Goal: Information Seeking & Learning: Learn about a topic

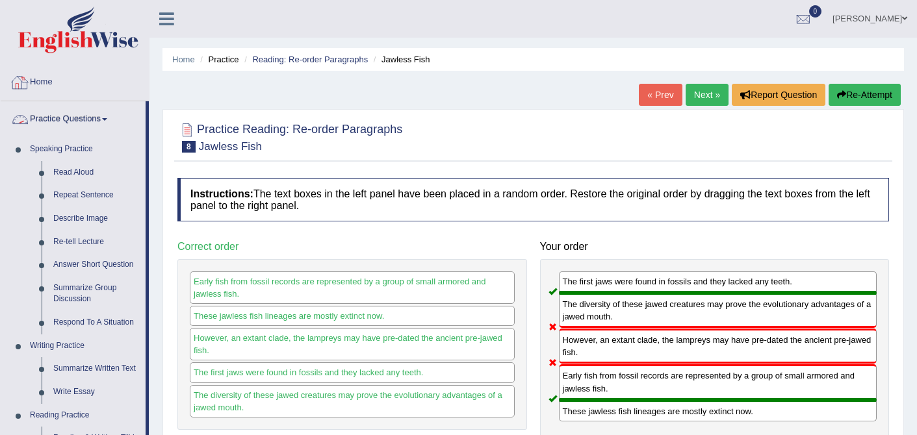
click at [31, 86] on link "Home" at bounding box center [75, 80] width 148 height 32
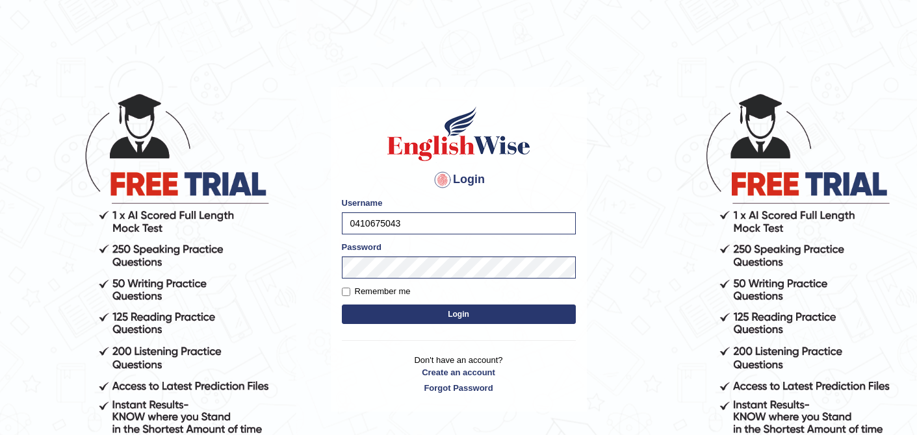
click at [461, 320] on button "Login" at bounding box center [459, 314] width 234 height 19
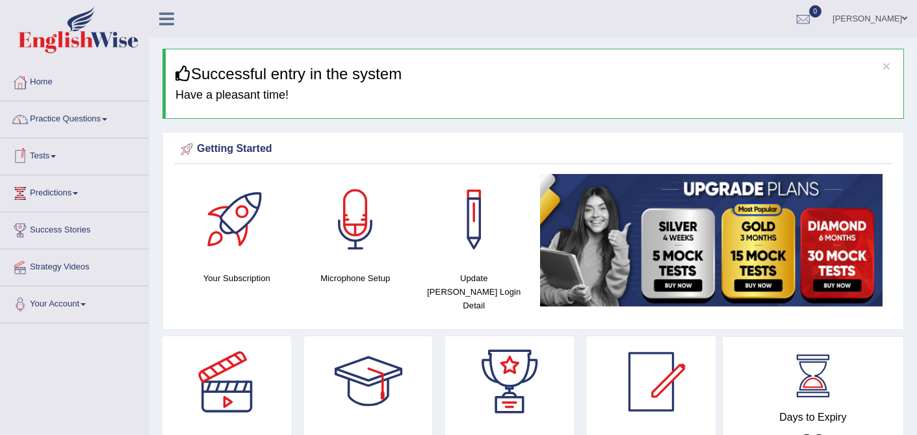
click at [108, 124] on link "Practice Questions" at bounding box center [75, 117] width 148 height 32
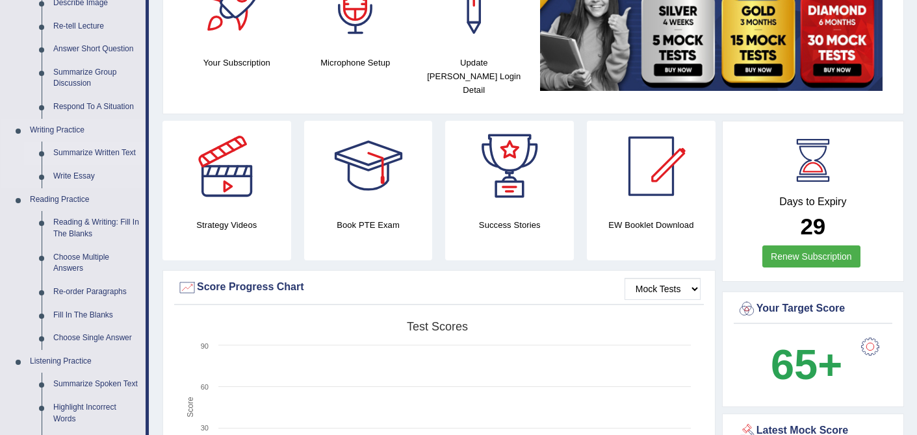
scroll to position [219, 0]
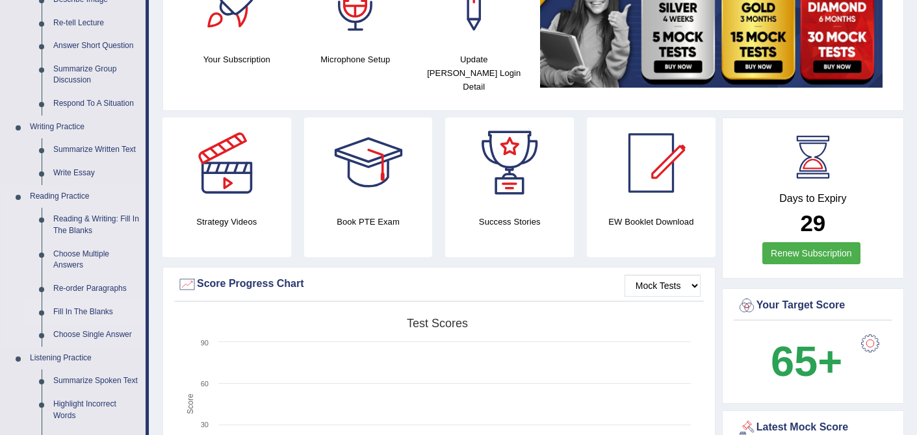
click at [88, 309] on link "Fill In The Blanks" at bounding box center [96, 312] width 98 height 23
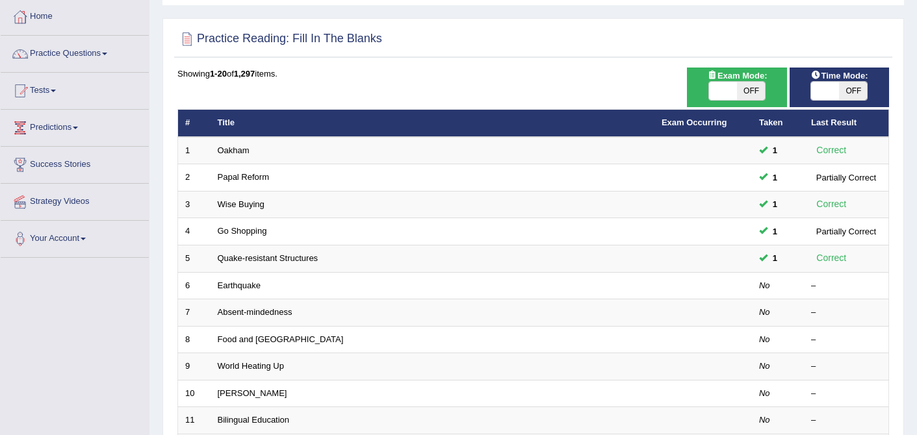
scroll to position [84, 0]
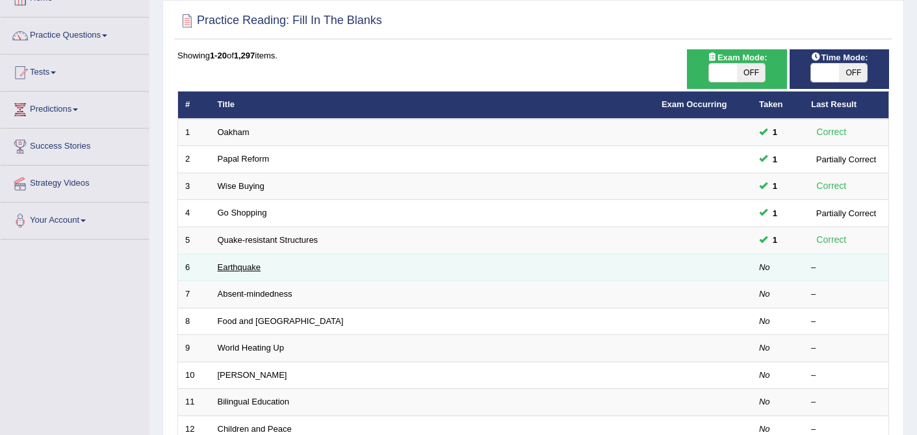
click at [238, 263] on link "Earthquake" at bounding box center [240, 268] width 44 height 10
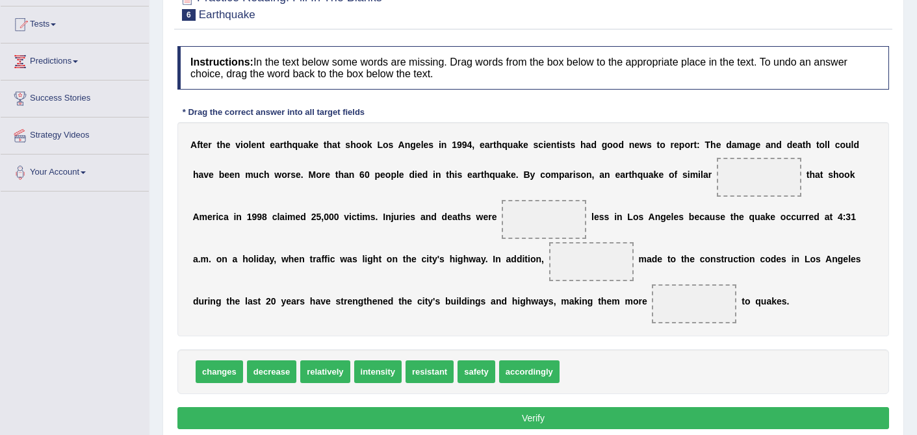
scroll to position [135, 0]
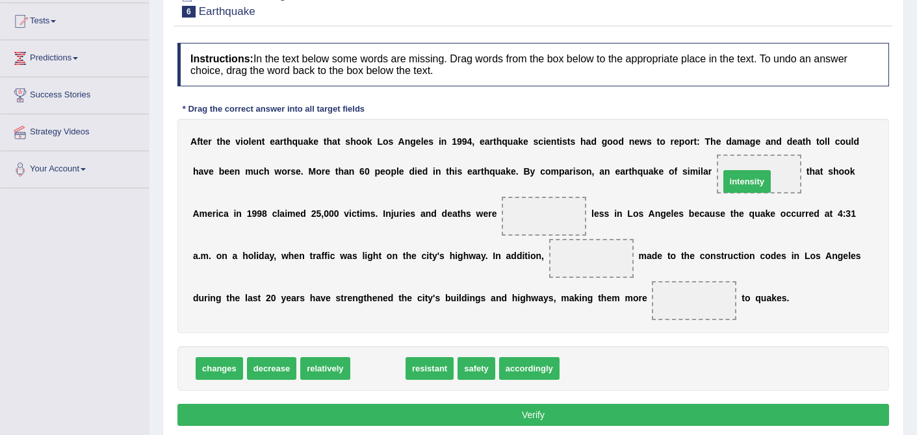
drag, startPoint x: 376, startPoint y: 372, endPoint x: 738, endPoint y: 184, distance: 407.3
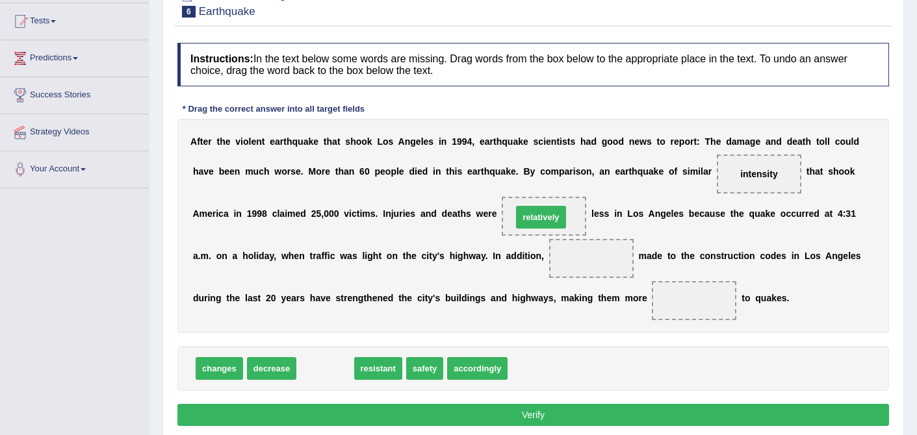
drag, startPoint x: 311, startPoint y: 371, endPoint x: 526, endPoint y: 220, distance: 263.6
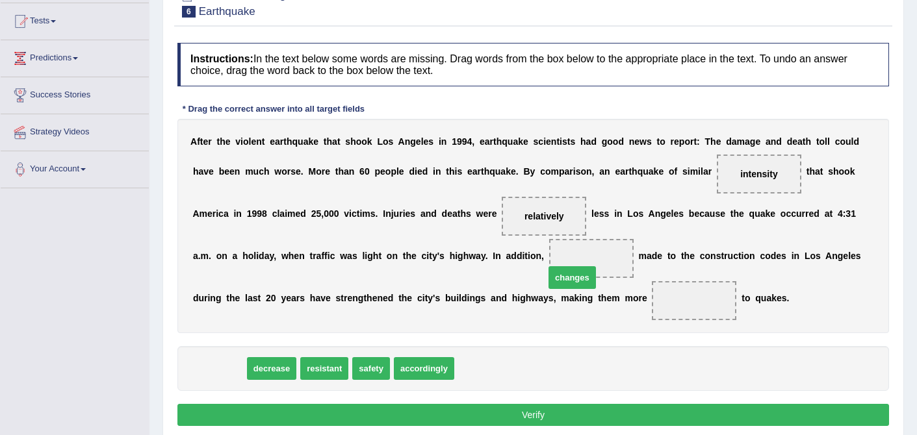
drag, startPoint x: 214, startPoint y: 372, endPoint x: 569, endPoint y: 277, distance: 368.0
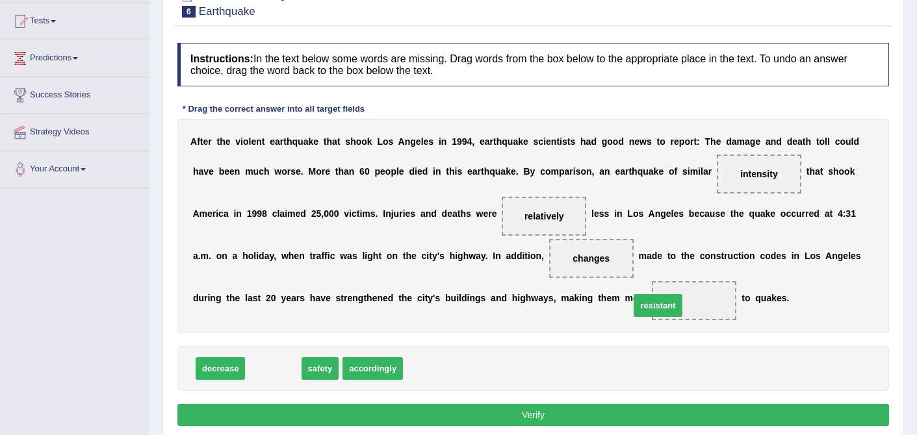
drag, startPoint x: 274, startPoint y: 370, endPoint x: 666, endPoint y: 310, distance: 397.2
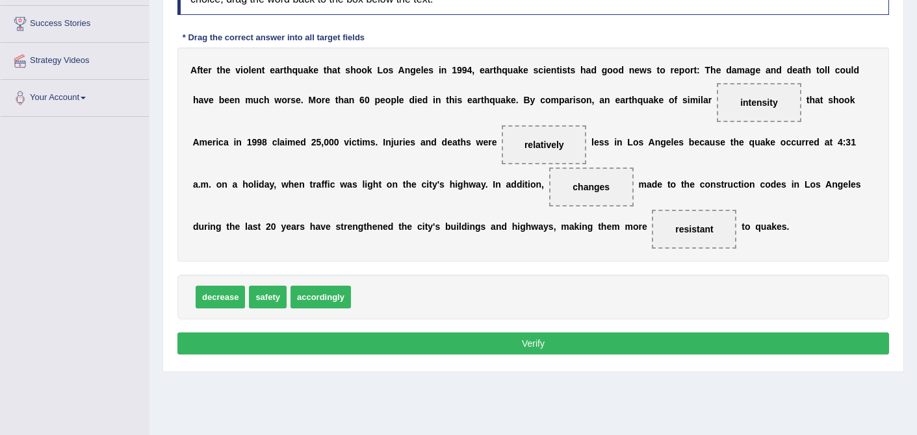
scroll to position [209, 0]
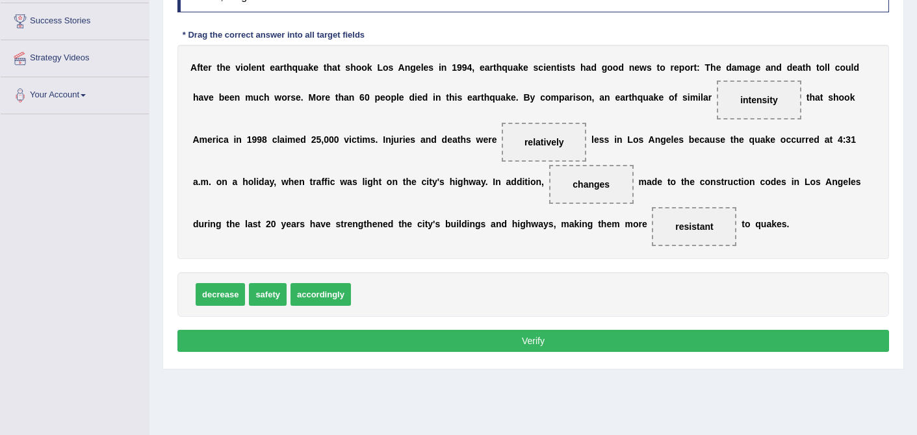
click at [538, 341] on button "Verify" at bounding box center [533, 341] width 712 height 22
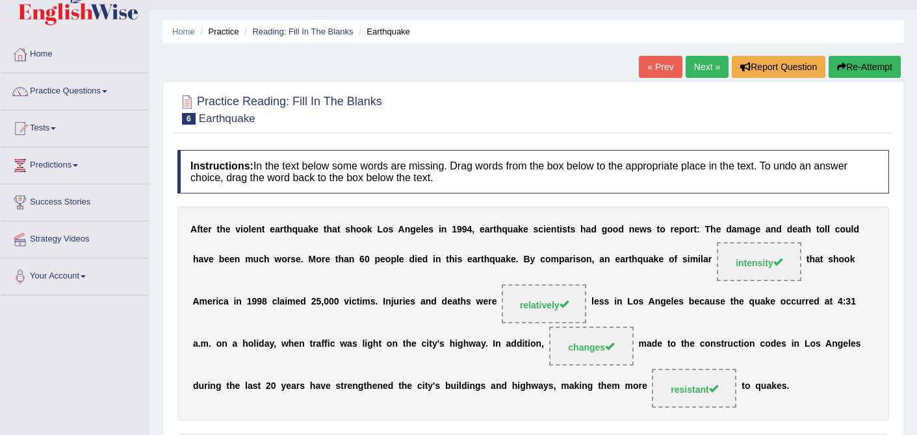
scroll to position [27, 0]
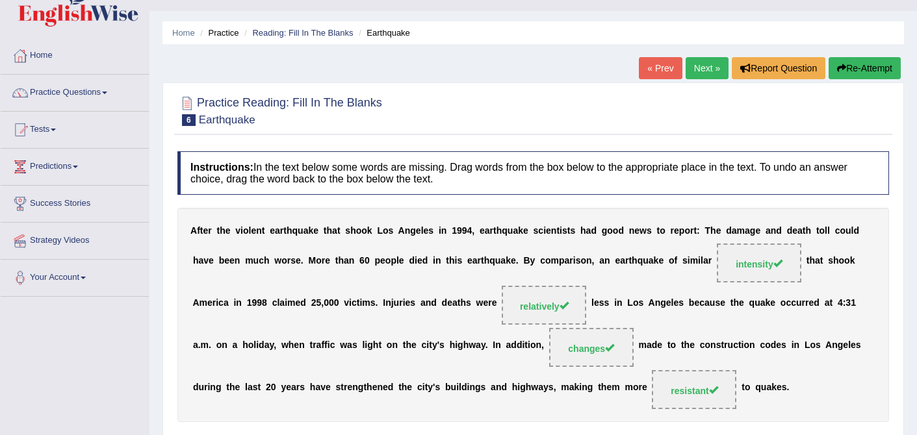
click at [688, 71] on link "Next »" at bounding box center [707, 68] width 43 height 22
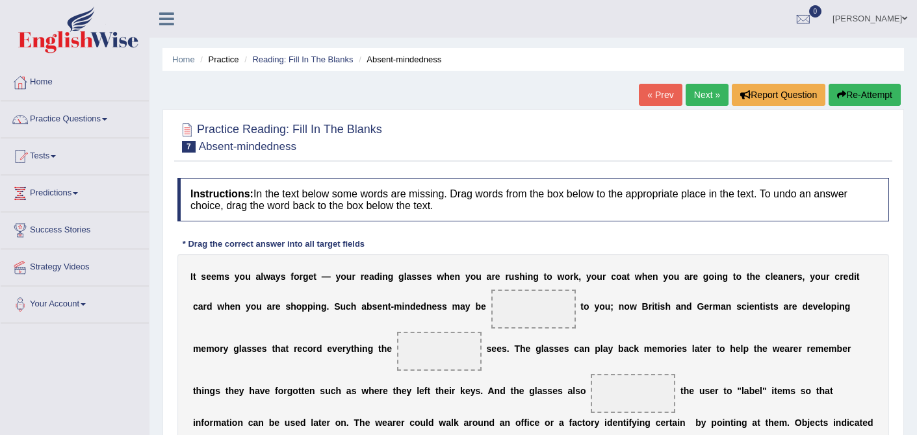
click at [703, 92] on link "Next »" at bounding box center [707, 95] width 43 height 22
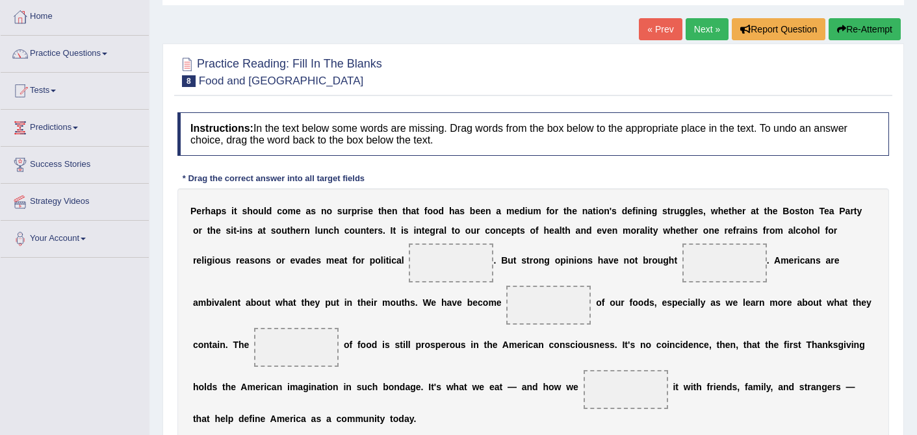
scroll to position [69, 0]
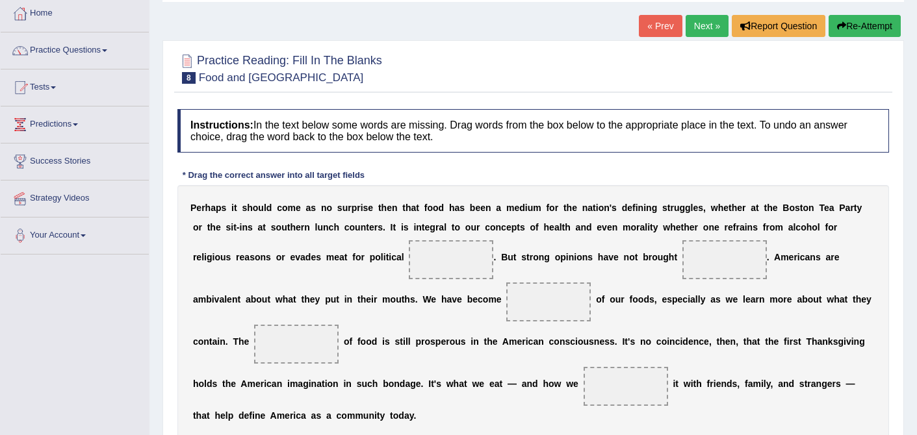
click at [658, 27] on link "« Prev" at bounding box center [660, 26] width 43 height 22
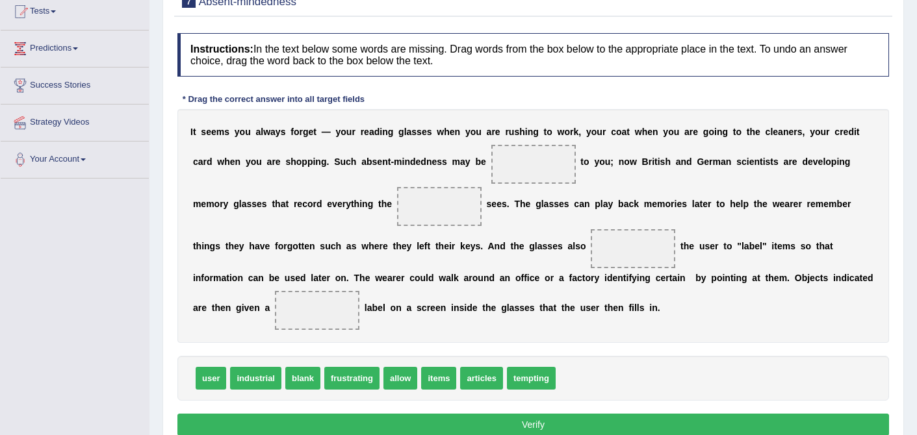
scroll to position [150, 0]
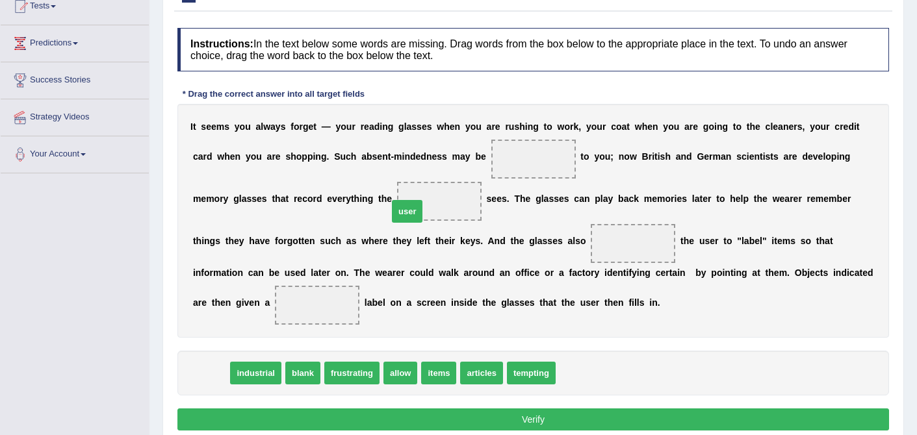
drag, startPoint x: 203, startPoint y: 380, endPoint x: 400, endPoint y: 218, distance: 255.4
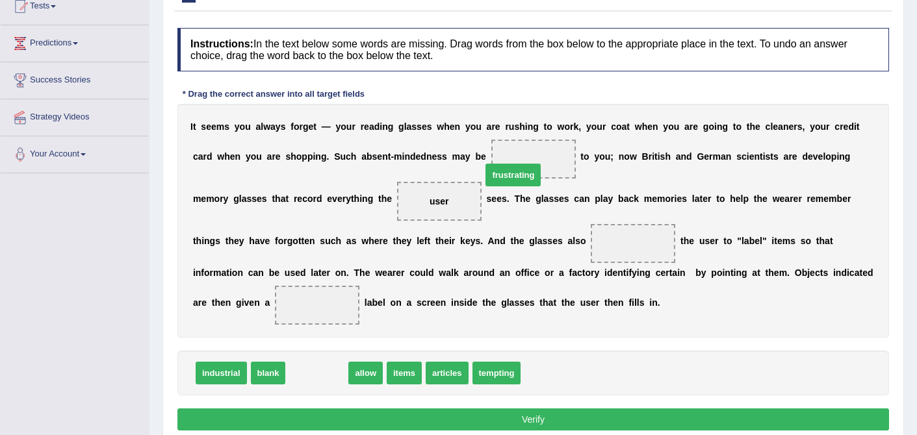
drag, startPoint x: 311, startPoint y: 376, endPoint x: 508, endPoint y: 176, distance: 280.8
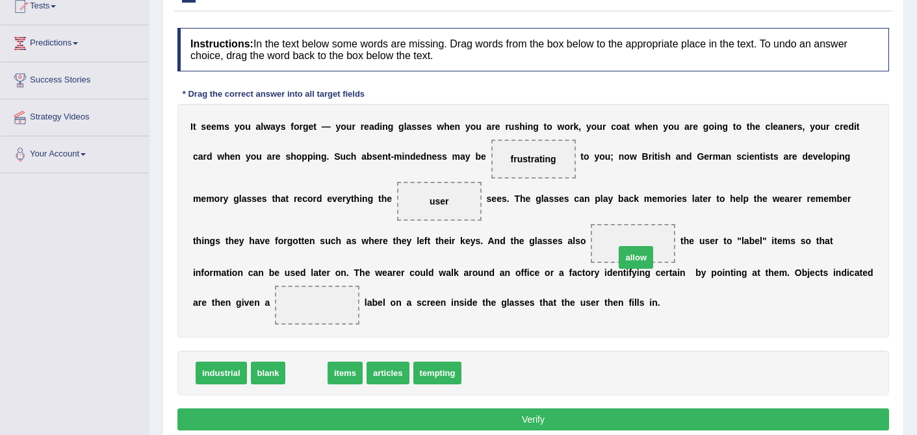
drag, startPoint x: 307, startPoint y: 376, endPoint x: 637, endPoint y: 261, distance: 349.3
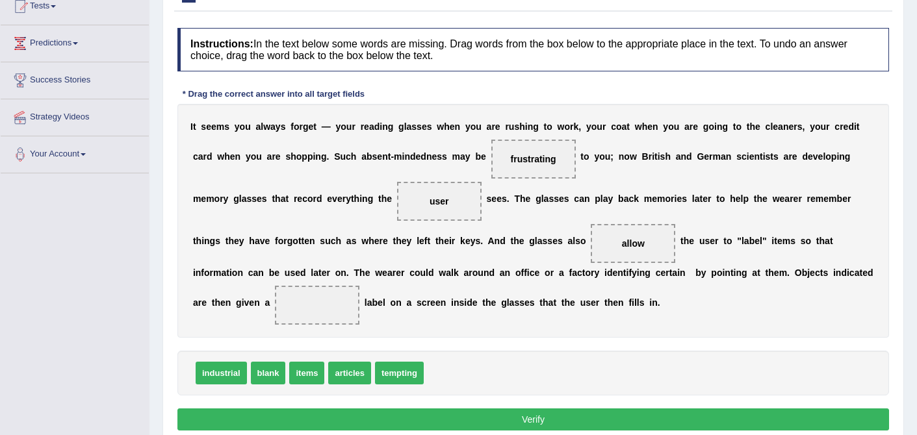
click at [226, 382] on span "industrial" at bounding box center [221, 373] width 51 height 23
drag, startPoint x: 236, startPoint y: 376, endPoint x: 315, endPoint y: 306, distance: 105.4
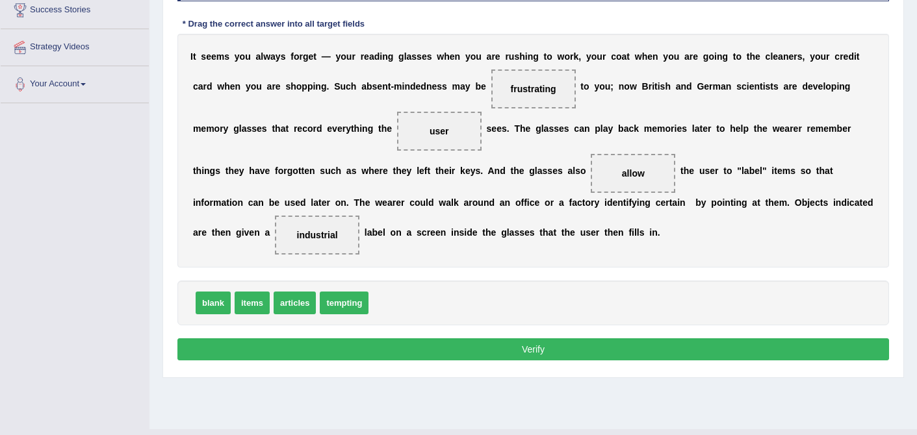
scroll to position [223, 0]
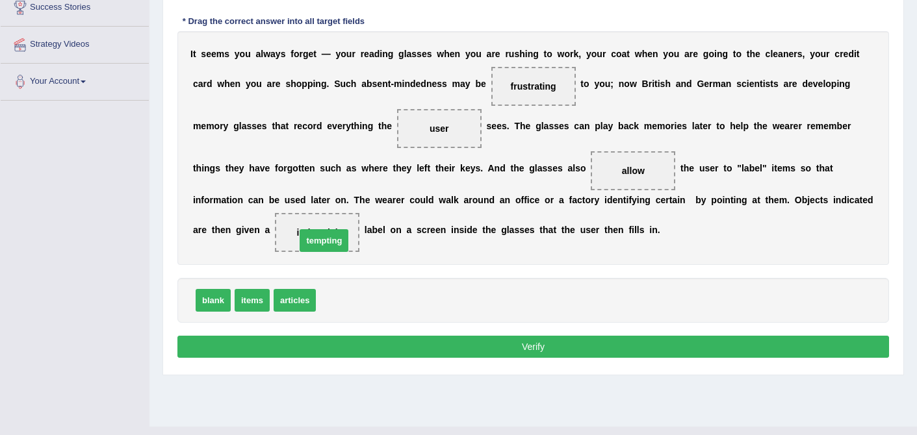
drag, startPoint x: 349, startPoint y: 304, endPoint x: 329, endPoint y: 243, distance: 63.7
click at [543, 348] on button "Verify" at bounding box center [533, 347] width 712 height 22
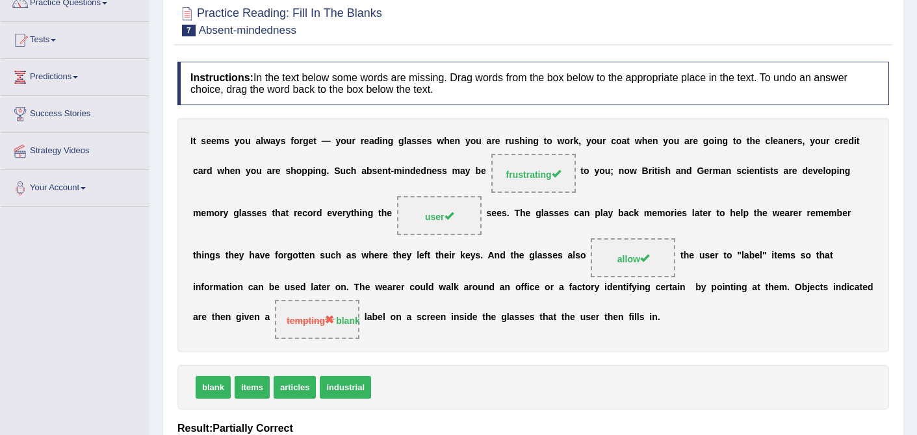
scroll to position [0, 0]
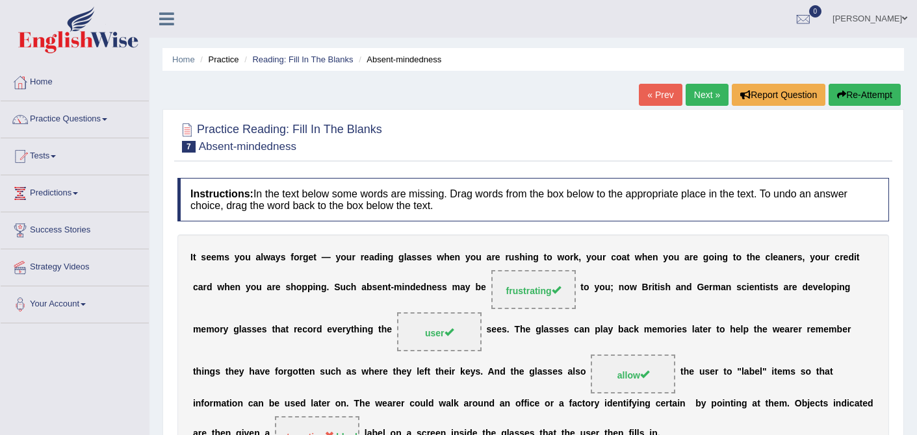
click at [701, 99] on link "Next »" at bounding box center [707, 95] width 43 height 22
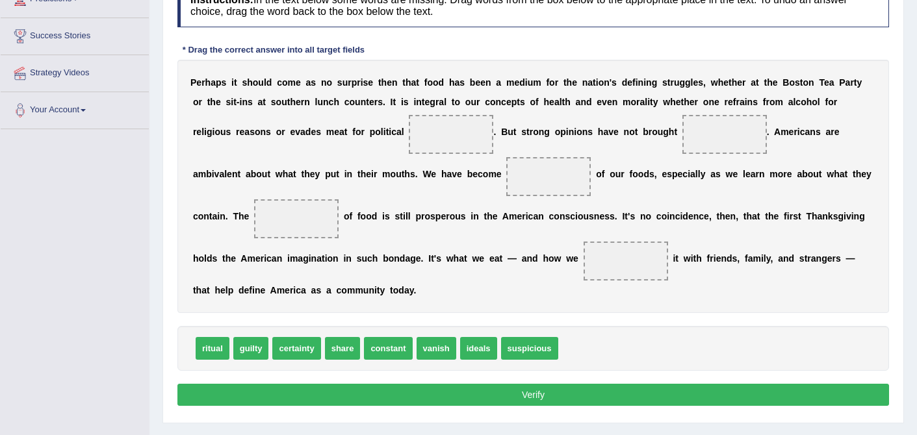
scroll to position [209, 0]
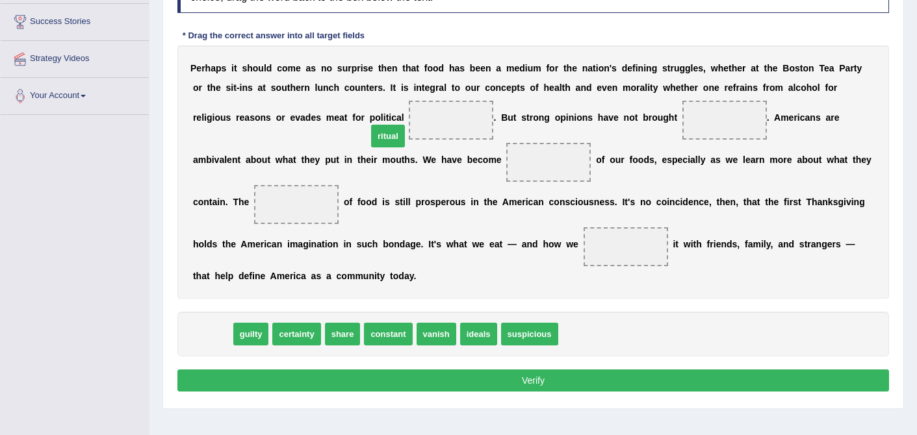
drag, startPoint x: 216, startPoint y: 335, endPoint x: 393, endPoint y: 133, distance: 268.5
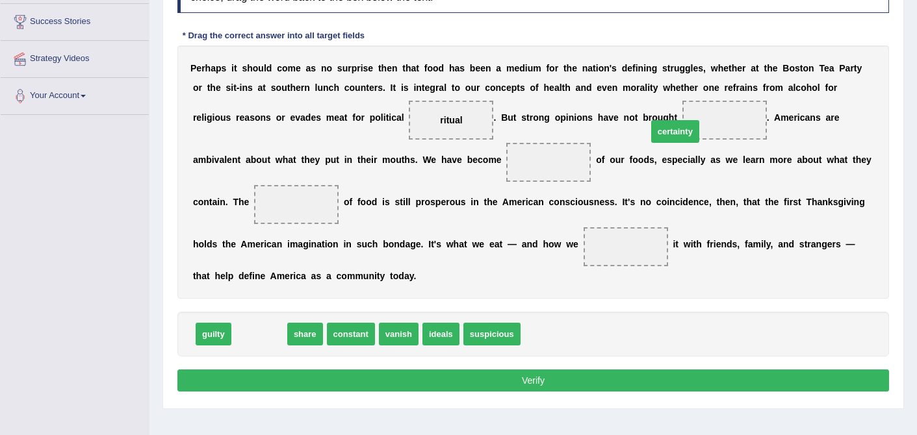
drag, startPoint x: 253, startPoint y: 339, endPoint x: 667, endPoint y: 135, distance: 461.6
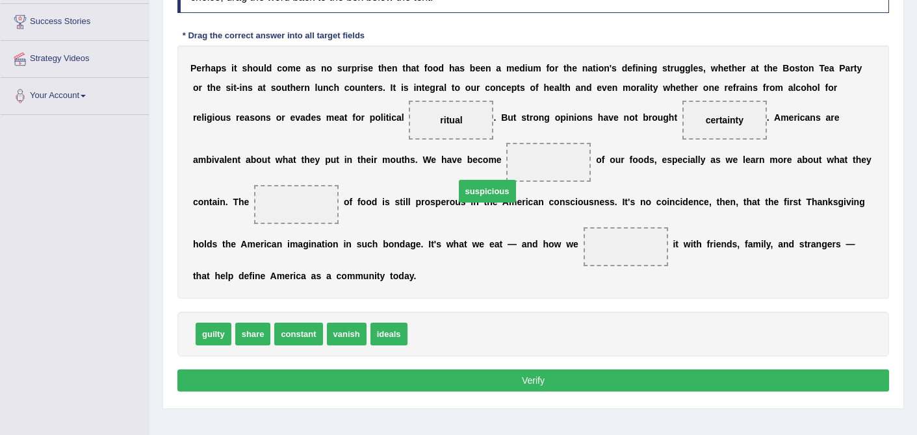
drag, startPoint x: 440, startPoint y: 335, endPoint x: 493, endPoint y: 174, distance: 169.0
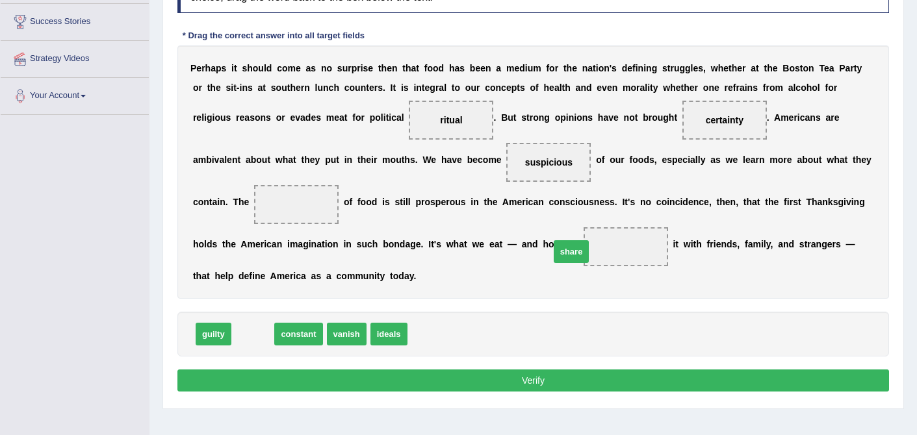
drag, startPoint x: 252, startPoint y: 341, endPoint x: 569, endPoint y: 258, distance: 328.5
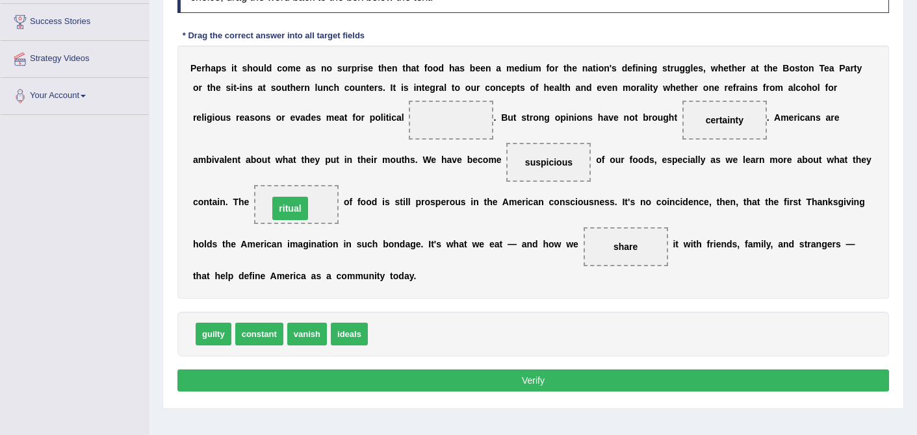
drag, startPoint x: 413, startPoint y: 116, endPoint x: 243, endPoint y: 207, distance: 192.5
drag, startPoint x: 354, startPoint y: 337, endPoint x: 413, endPoint y: 136, distance: 210.0
click at [556, 383] on button "Verify" at bounding box center [533, 381] width 712 height 22
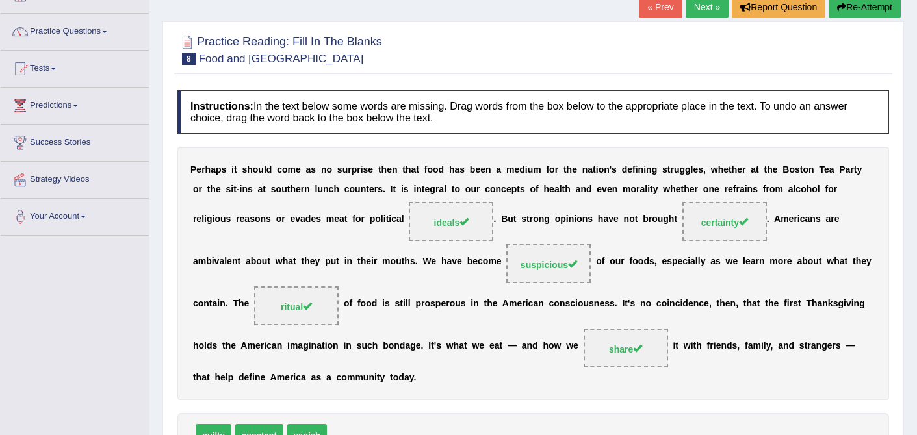
scroll to position [81, 0]
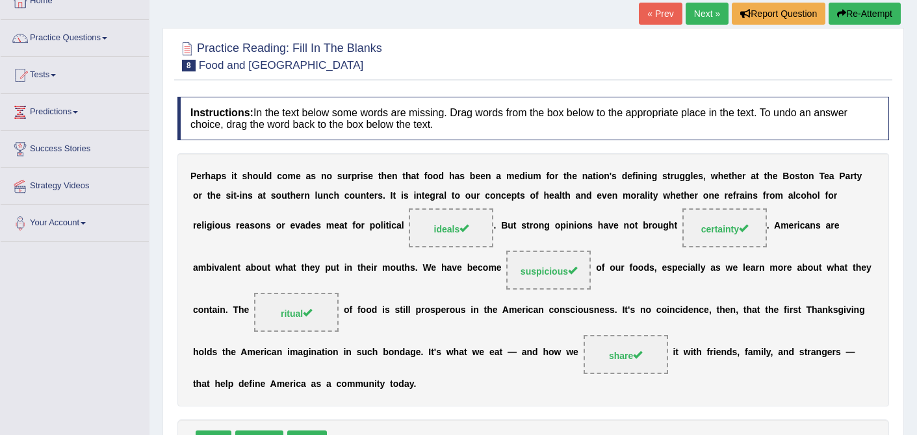
click at [701, 14] on link "Next »" at bounding box center [707, 14] width 43 height 22
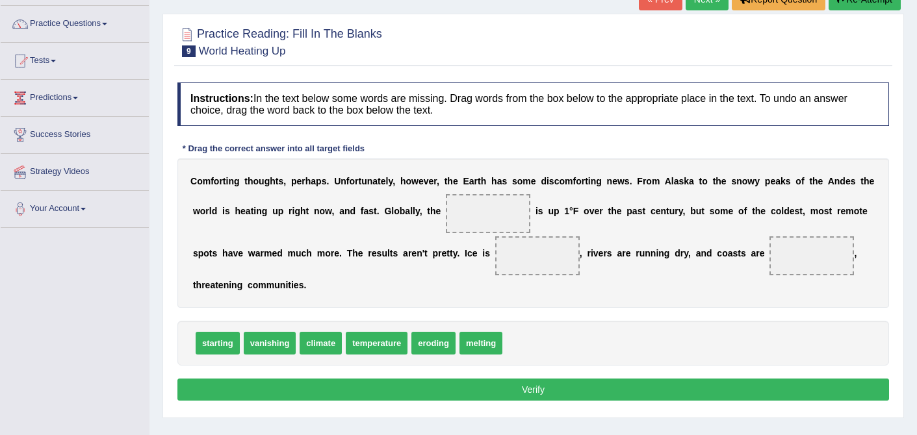
scroll to position [105, 0]
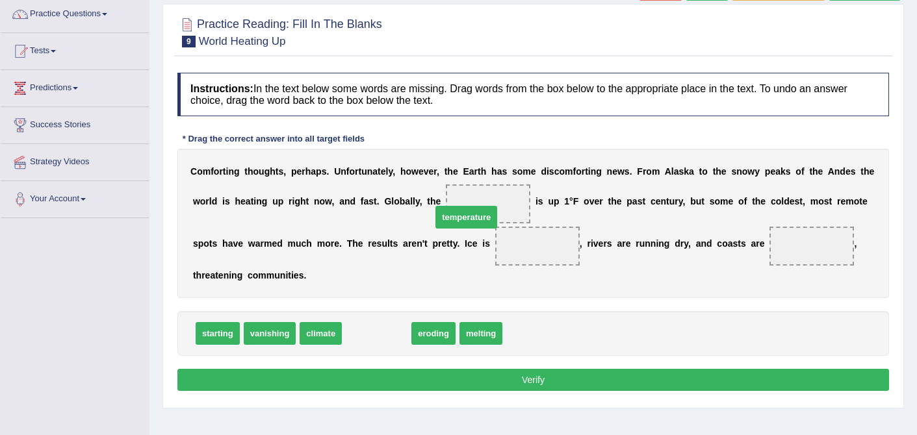
drag, startPoint x: 372, startPoint y: 337, endPoint x: 461, endPoint y: 220, distance: 146.9
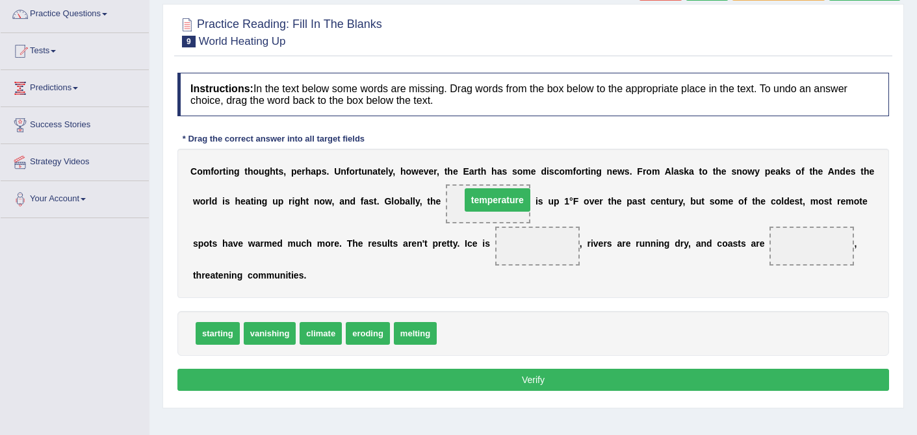
drag, startPoint x: 536, startPoint y: 247, endPoint x: 493, endPoint y: 201, distance: 63.0
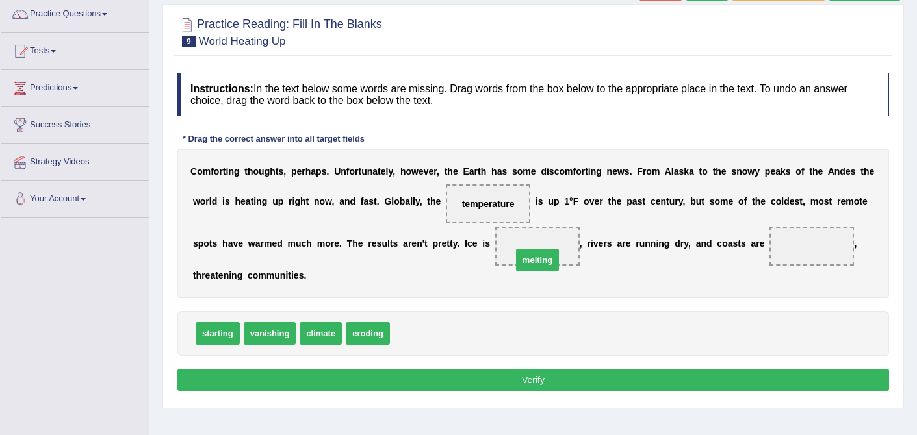
drag, startPoint x: 413, startPoint y: 338, endPoint x: 537, endPoint y: 253, distance: 150.5
click at [184, 368] on div "Instructions: In the text below some words are missing. Drag words from the box…" at bounding box center [533, 233] width 718 height 335
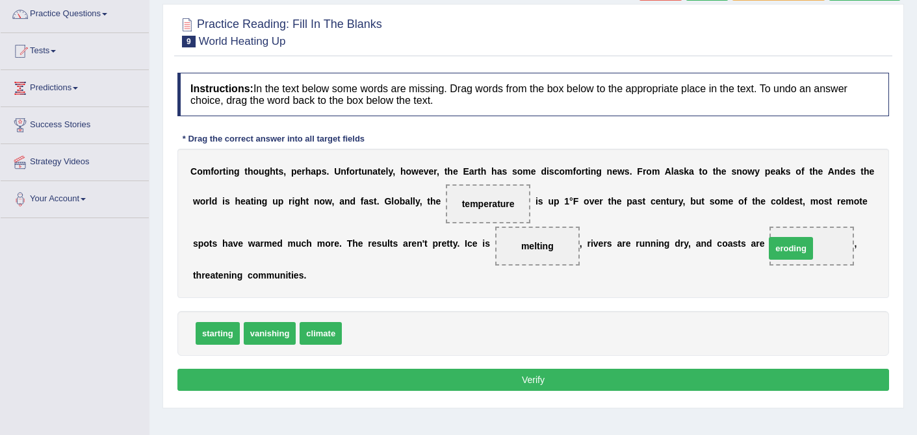
drag, startPoint x: 380, startPoint y: 328, endPoint x: 805, endPoint y: 242, distance: 433.5
click at [588, 381] on button "Verify" at bounding box center [533, 380] width 712 height 22
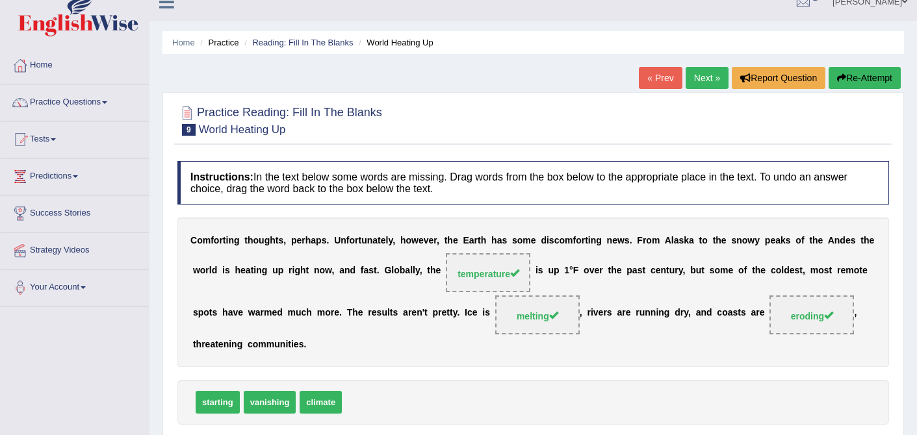
scroll to position [0, 0]
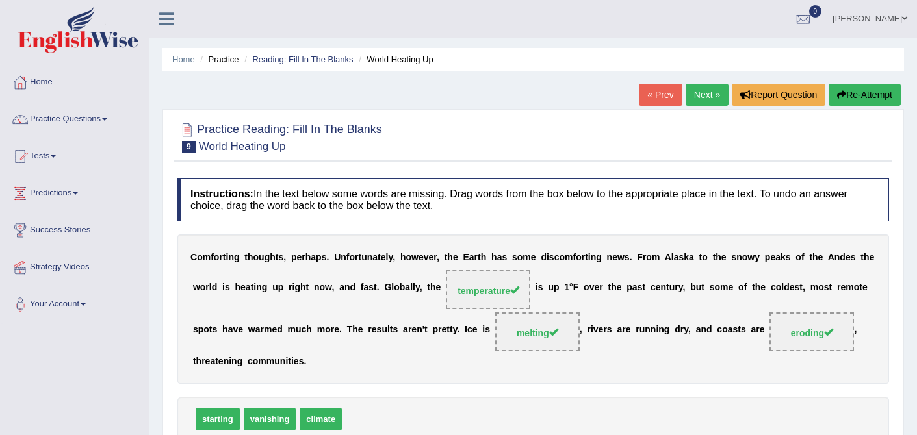
click at [708, 99] on link "Next »" at bounding box center [707, 95] width 43 height 22
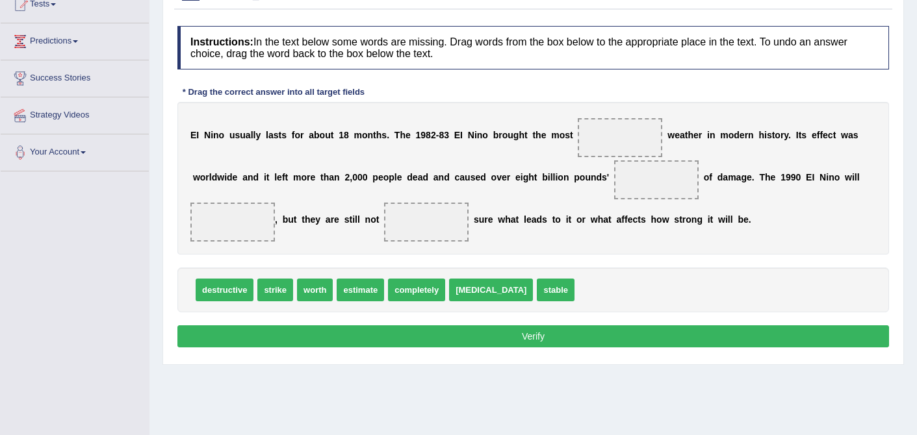
scroll to position [154, 0]
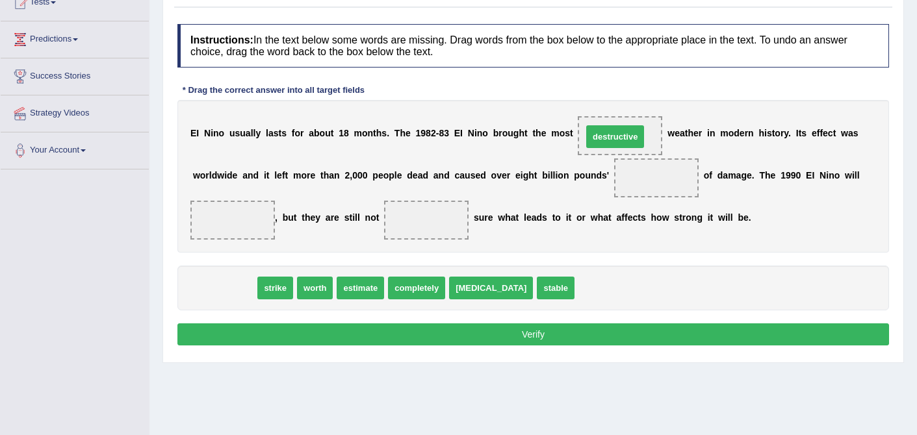
drag, startPoint x: 218, startPoint y: 288, endPoint x: 609, endPoint y: 136, distance: 419.0
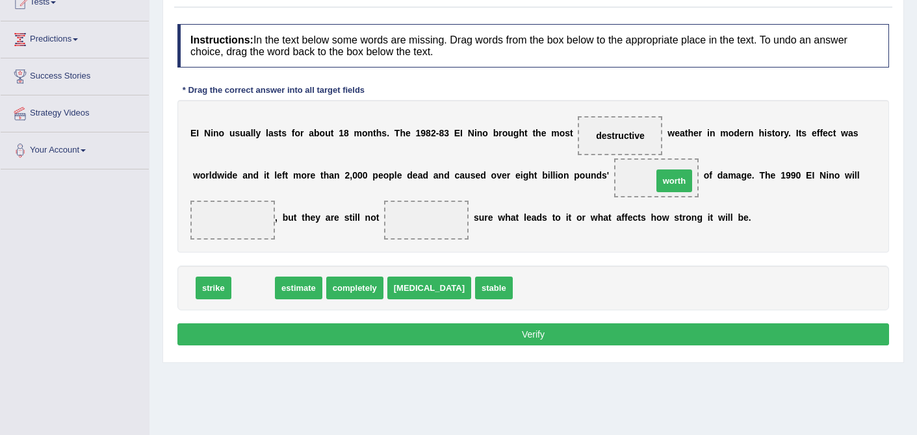
drag, startPoint x: 252, startPoint y: 287, endPoint x: 673, endPoint y: 179, distance: 435.6
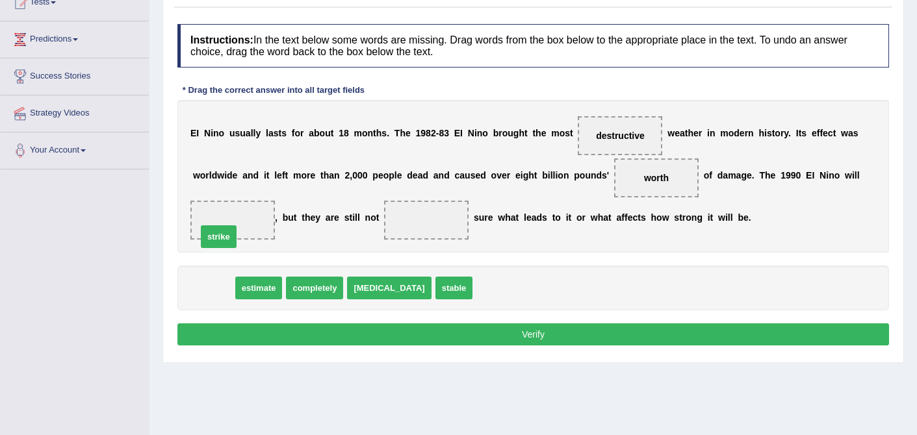
drag, startPoint x: 217, startPoint y: 287, endPoint x: 222, endPoint y: 230, distance: 56.7
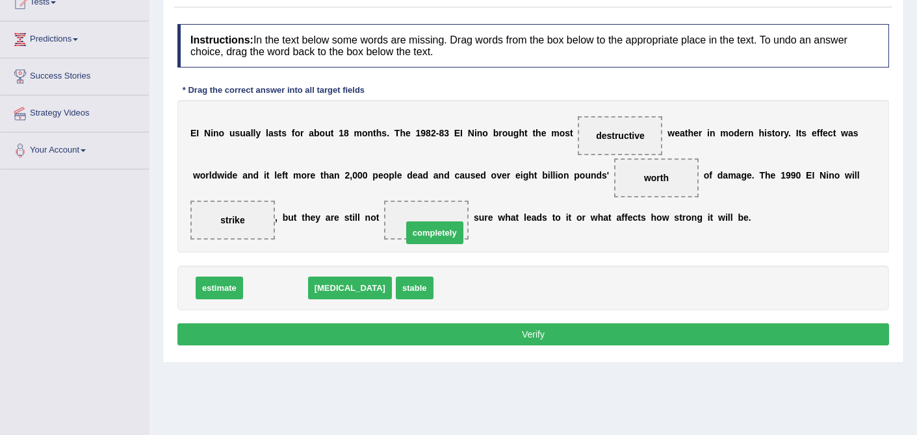
drag, startPoint x: 278, startPoint y: 292, endPoint x: 436, endPoint y: 237, distance: 167.3
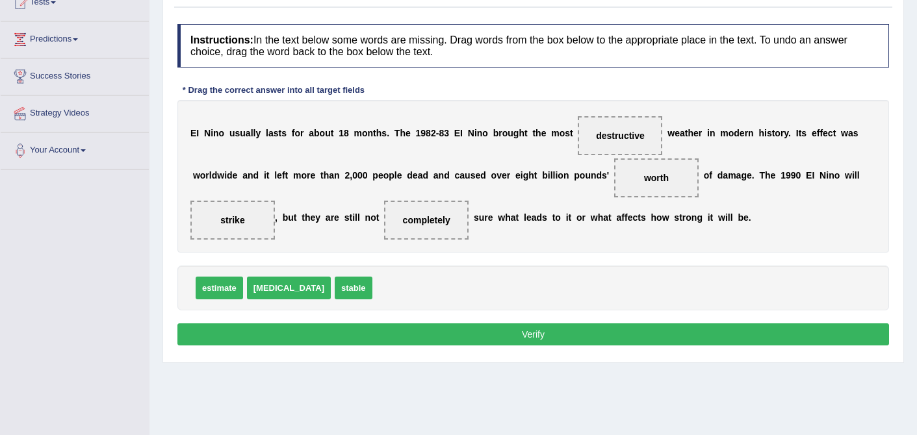
click at [536, 335] on button "Verify" at bounding box center [533, 335] width 712 height 22
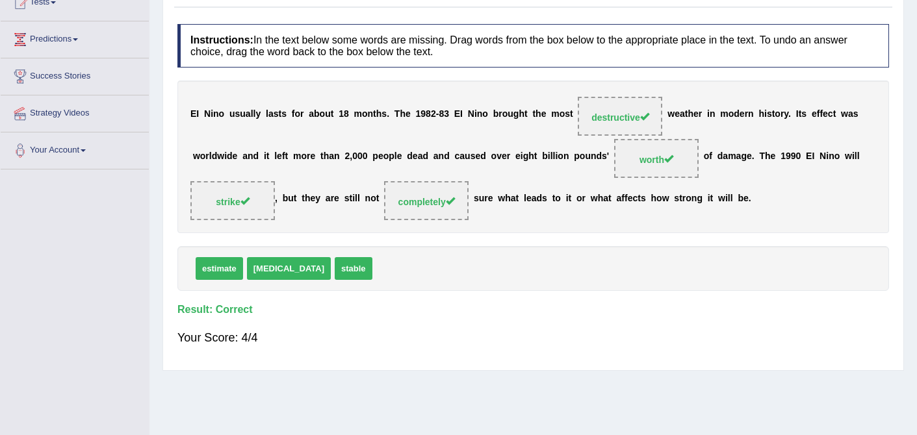
scroll to position [0, 0]
